Goal: Contribute content: Contribute content

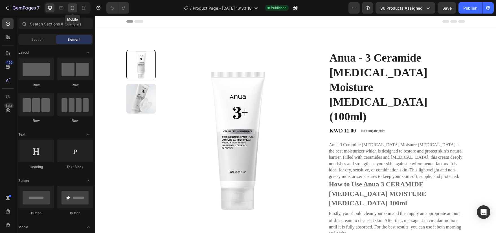
click at [70, 9] on icon at bounding box center [73, 8] width 6 height 6
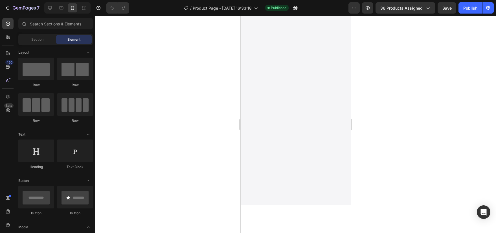
scroll to position [967, 0]
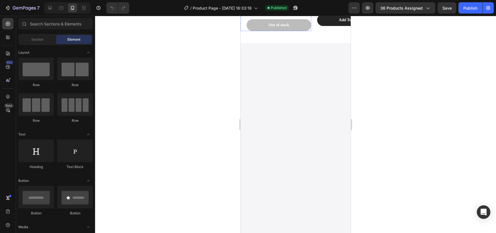
click at [268, 14] on p "Available both online & offline" at bounding box center [278, 12] width 63 height 5
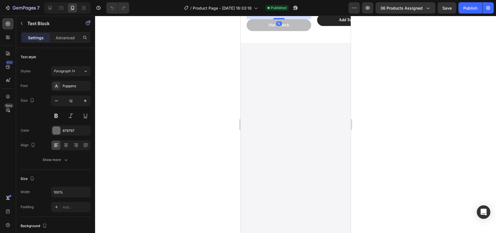
click at [293, 7] on div at bounding box center [290, 3] width 7 height 7
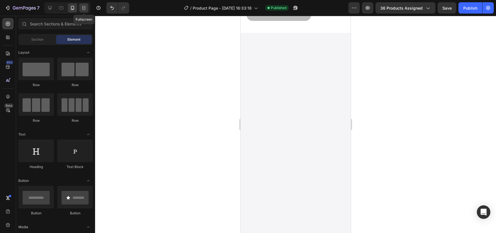
click at [80, 10] on div at bounding box center [83, 7] width 9 height 9
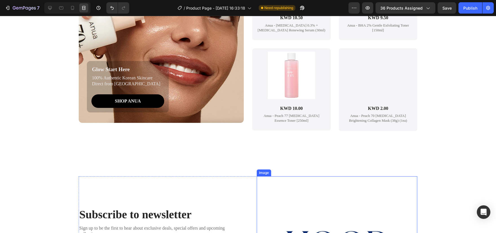
scroll to position [1412, 0]
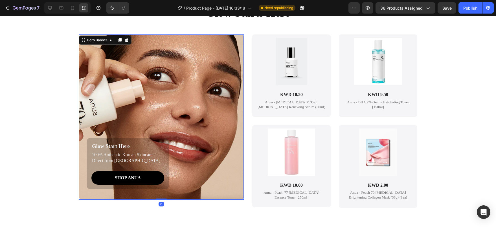
click at [223, 127] on div "Background Image" at bounding box center [161, 116] width 165 height 165
click at [70, 8] on icon at bounding box center [73, 8] width 6 height 6
type input "Auto"
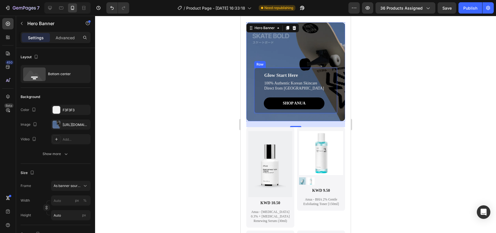
scroll to position [1357, 0]
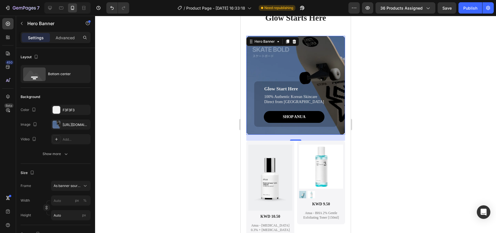
click at [258, 65] on div "Glow Start Here Text Block 100% Authentic Korean Skincare Direct from [GEOGRAPH…" at bounding box center [295, 94] width 99 height 82
click at [68, 126] on div "[URL][DOMAIN_NAME]" at bounding box center [71, 124] width 16 height 5
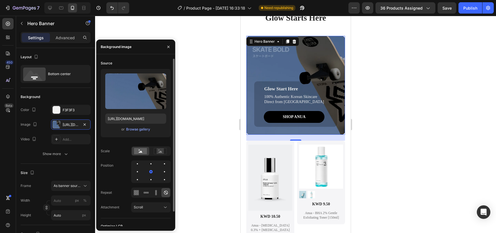
click at [144, 126] on div "or Browse gallery" at bounding box center [135, 129] width 61 height 7
click at [142, 128] on div "Browse gallery" at bounding box center [138, 129] width 24 height 5
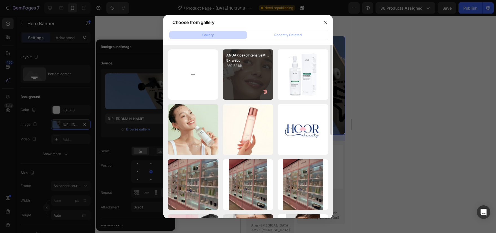
click at [248, 58] on p "ANUARice70IntensiveM...8x.webp" at bounding box center [248, 58] width 44 height 10
type input "[URL][DOMAIN_NAME]"
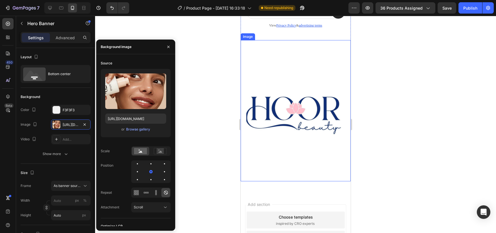
scroll to position [1832, 0]
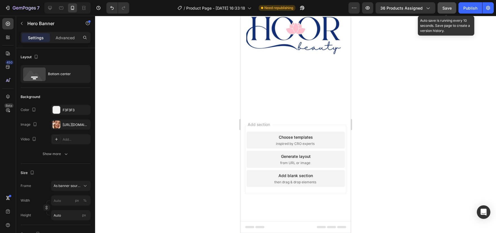
click at [446, 8] on span "Save" at bounding box center [446, 8] width 9 height 5
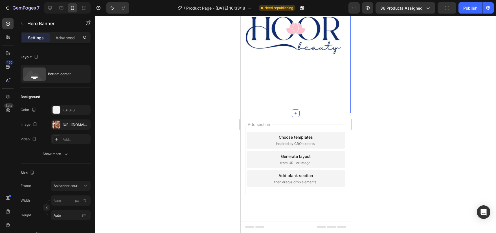
scroll to position [1837, 0]
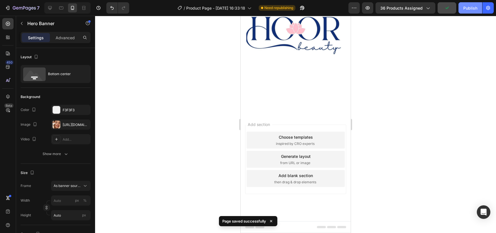
click at [467, 8] on div "Publish" at bounding box center [470, 8] width 14 height 6
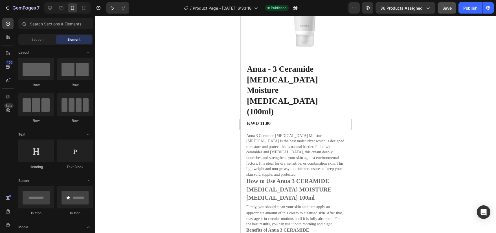
scroll to position [0, 0]
